Goal: Task Accomplishment & Management: Complete application form

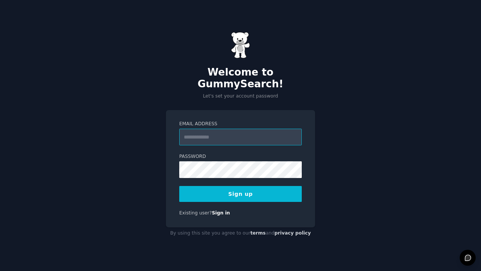
type input "**********"
click at [251, 190] on button "Sign up" at bounding box center [240, 194] width 122 height 16
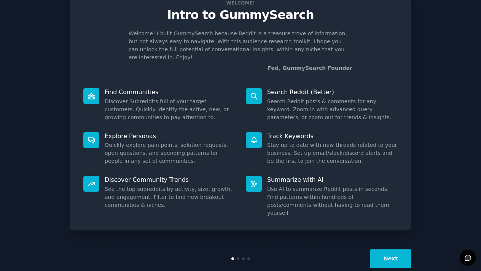
scroll to position [26, 0]
click at [384, 250] on button "Next" at bounding box center [390, 259] width 41 height 19
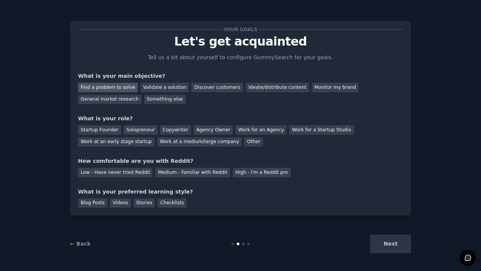
click at [120, 88] on div "Find a problem to solve" at bounding box center [108, 88] width 60 height 10
click at [141, 130] on div "Solopreneur" at bounding box center [140, 130] width 33 height 10
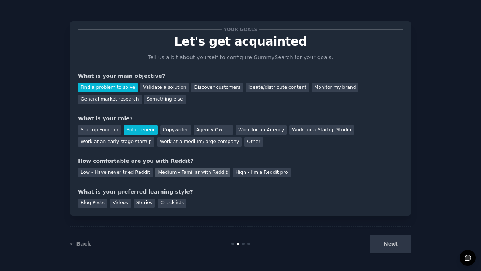
click at [203, 170] on div "Medium - Familiar with Reddit" at bounding box center [192, 173] width 75 height 10
click at [391, 244] on div "Next" at bounding box center [354, 244] width 114 height 19
click at [95, 202] on div "Blog Posts" at bounding box center [92, 204] width 29 height 10
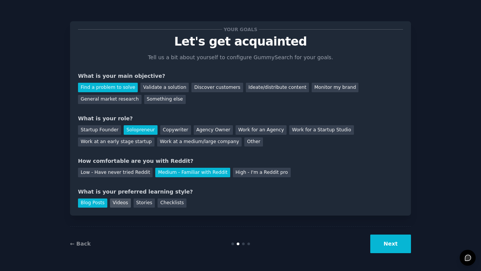
click at [117, 200] on div "Videos" at bounding box center [120, 204] width 21 height 10
click at [379, 242] on button "Next" at bounding box center [390, 244] width 41 height 19
